Goal: Navigation & Orientation: Find specific page/section

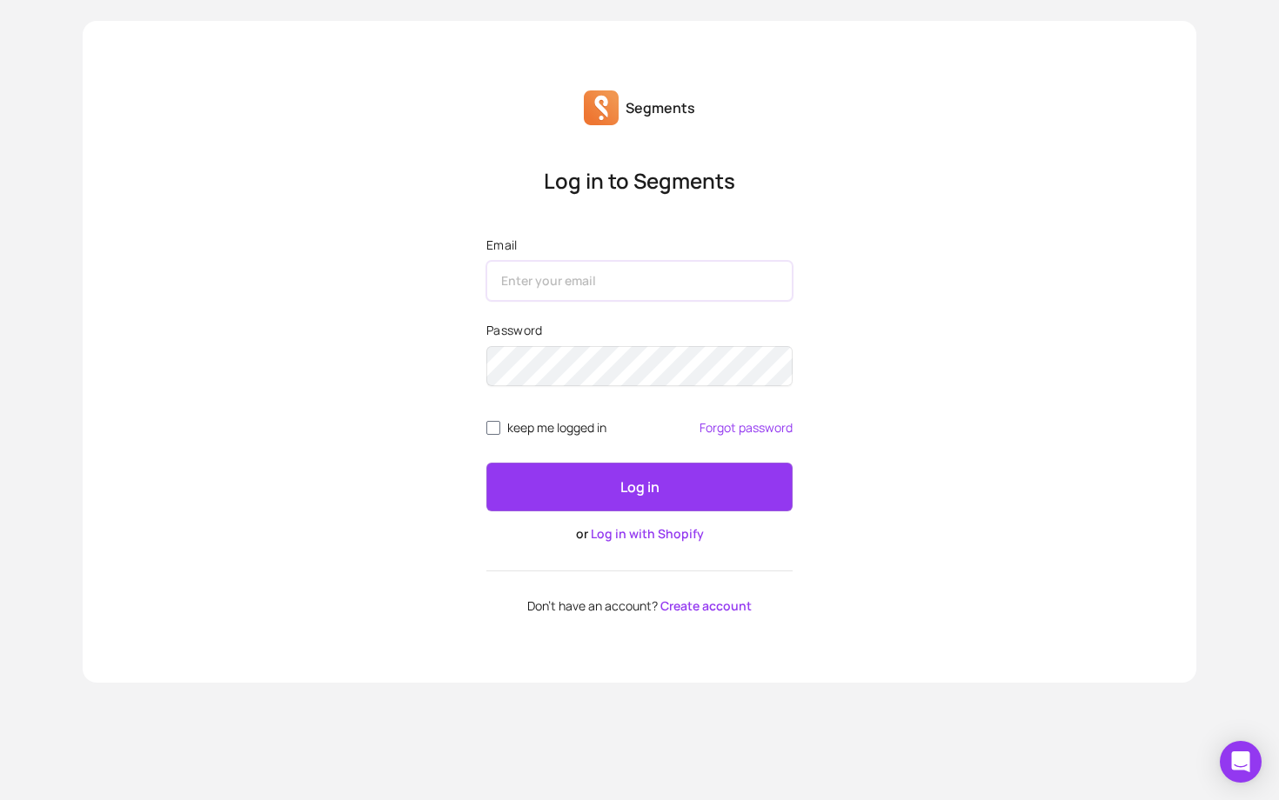
click at [633, 278] on input "Email" at bounding box center [639, 281] width 306 height 40
type input "[EMAIL_ADDRESS][DOMAIN_NAME]"
click at [622, 535] on link "Log in with Shopify" at bounding box center [647, 534] width 113 height 17
click at [622, 534] on link "Log in with Shopify" at bounding box center [647, 534] width 113 height 17
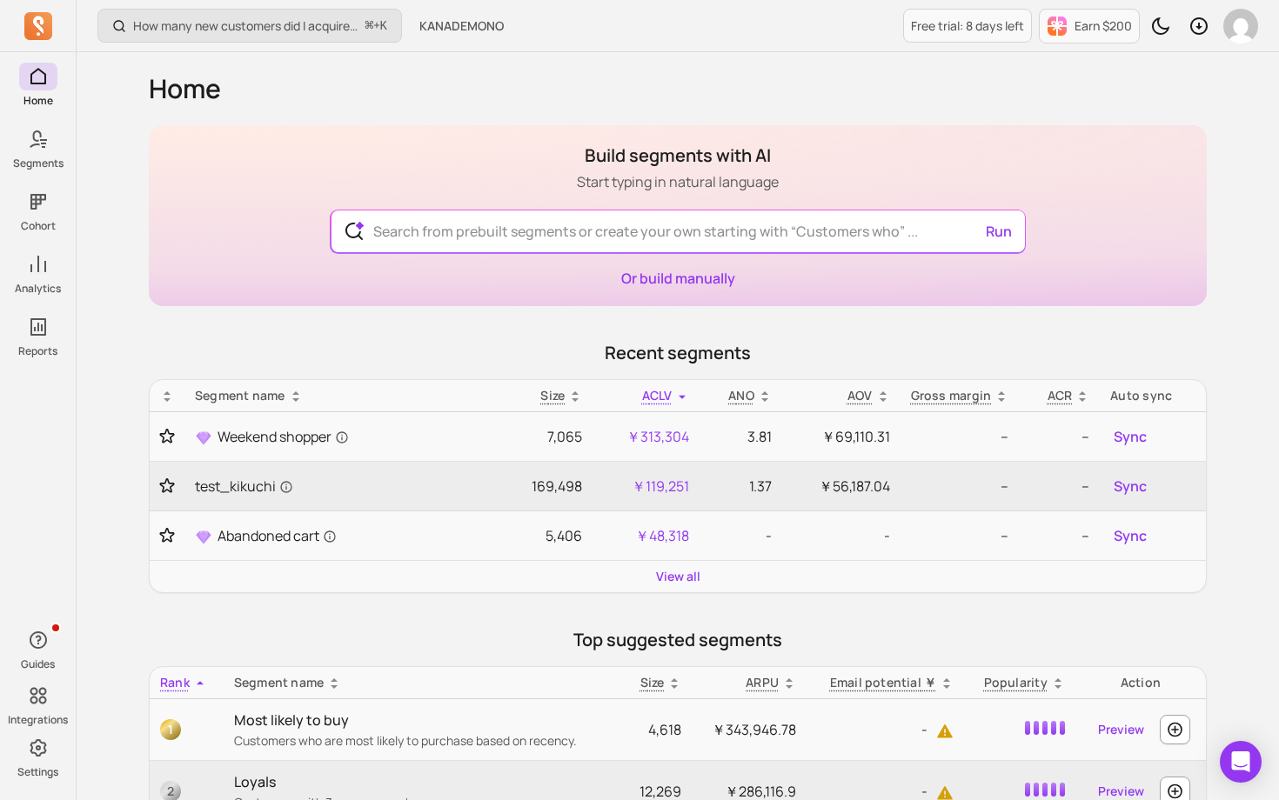
scroll to position [5, 0]
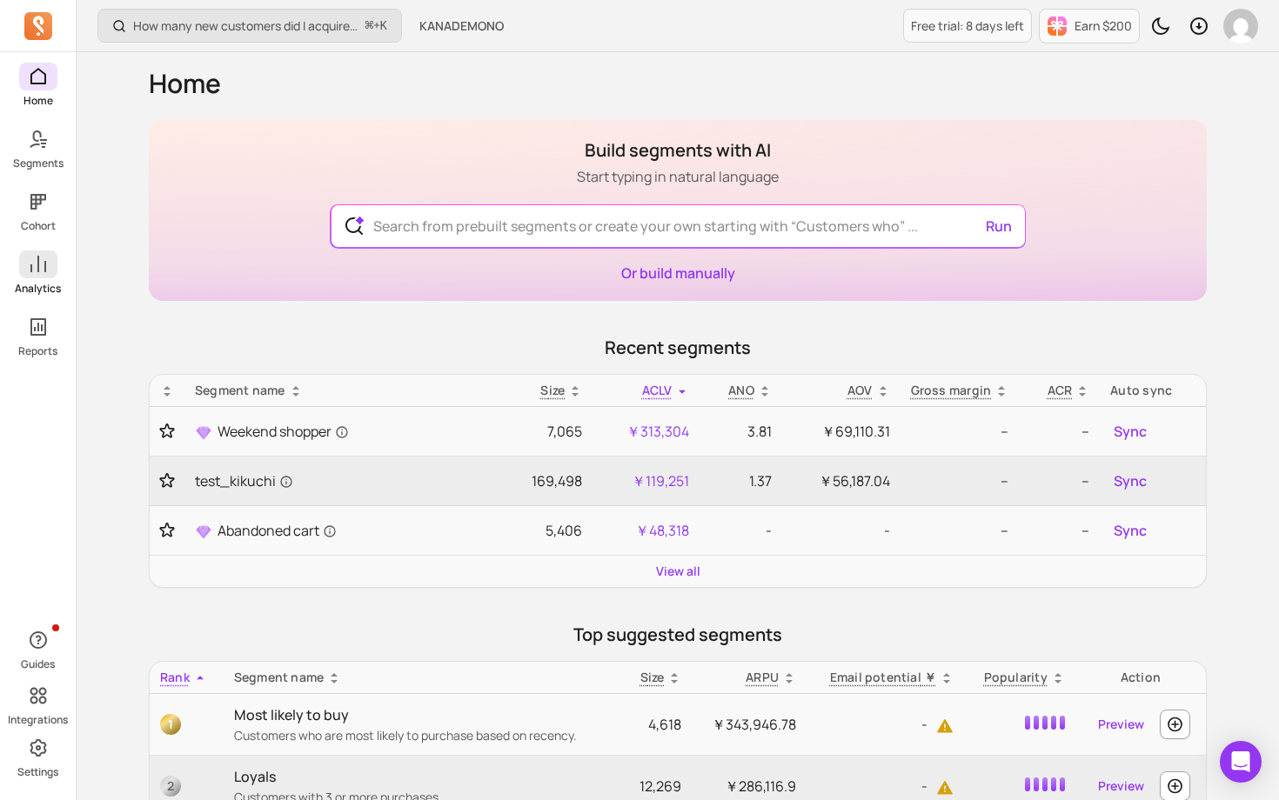
click at [37, 278] on link "Analytics" at bounding box center [38, 273] width 76 height 45
